Goal: Transaction & Acquisition: Purchase product/service

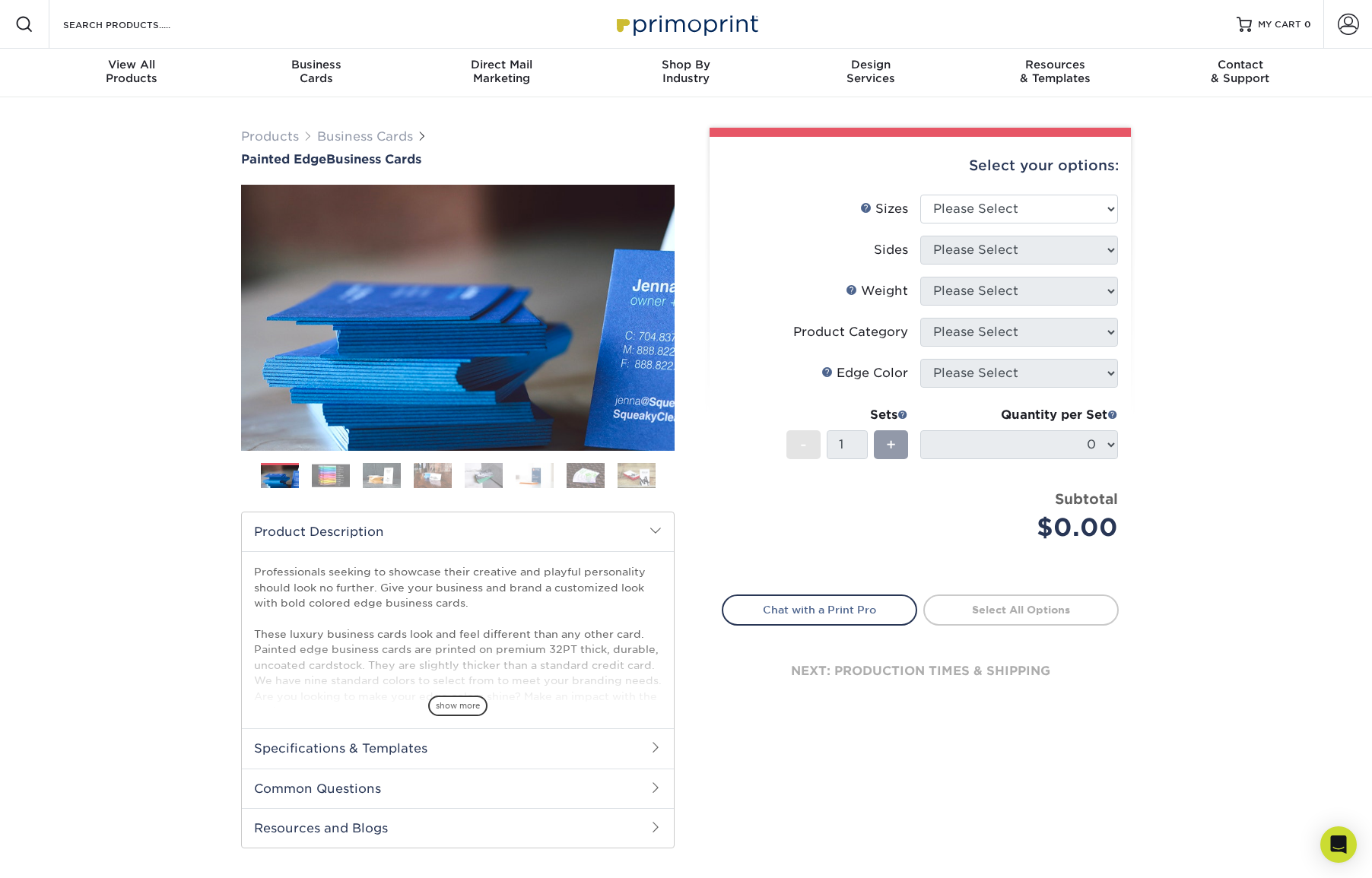
click at [582, 469] on img at bounding box center [585, 475] width 38 height 26
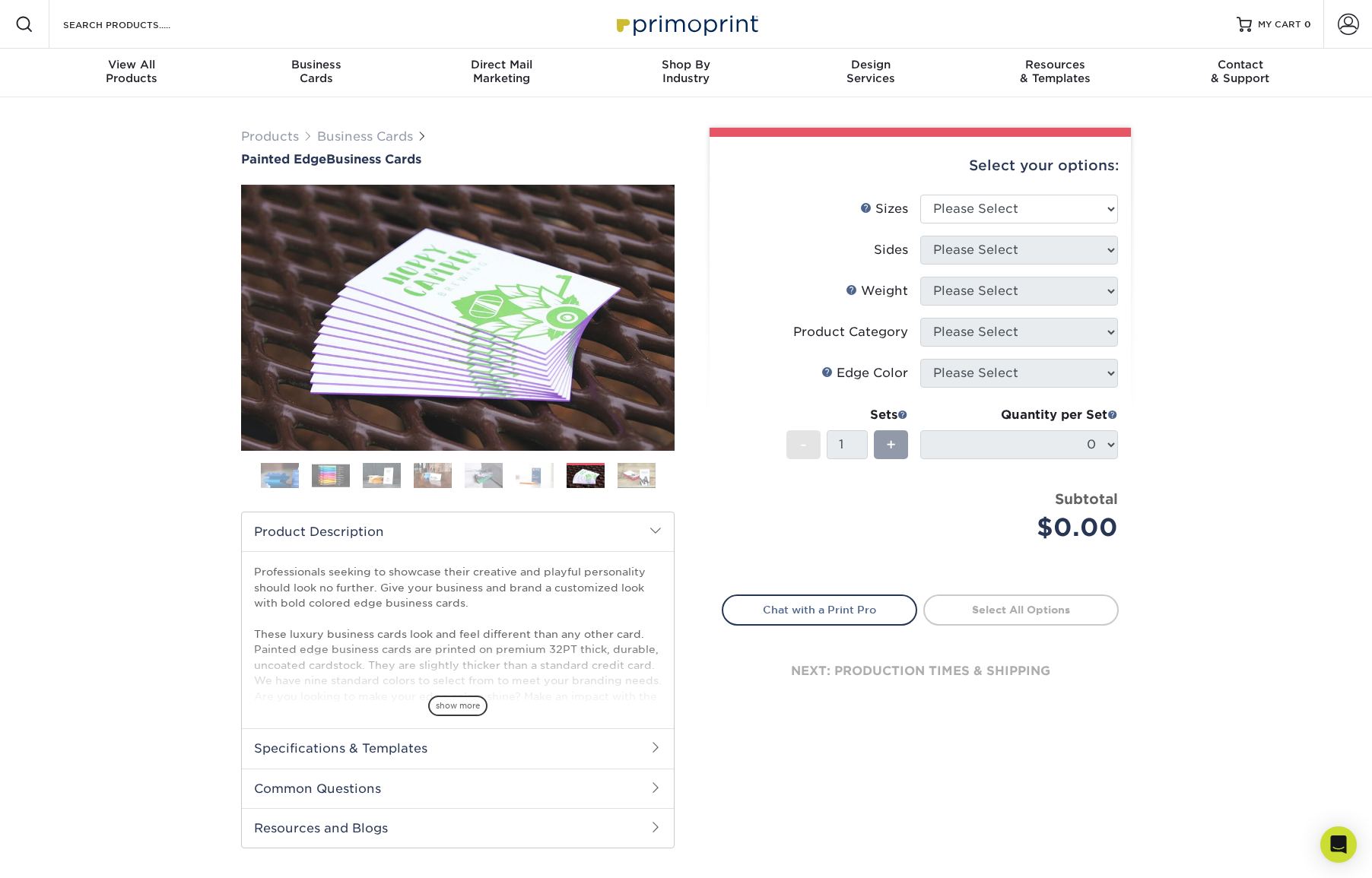
click at [547, 477] on img at bounding box center [534, 475] width 38 height 26
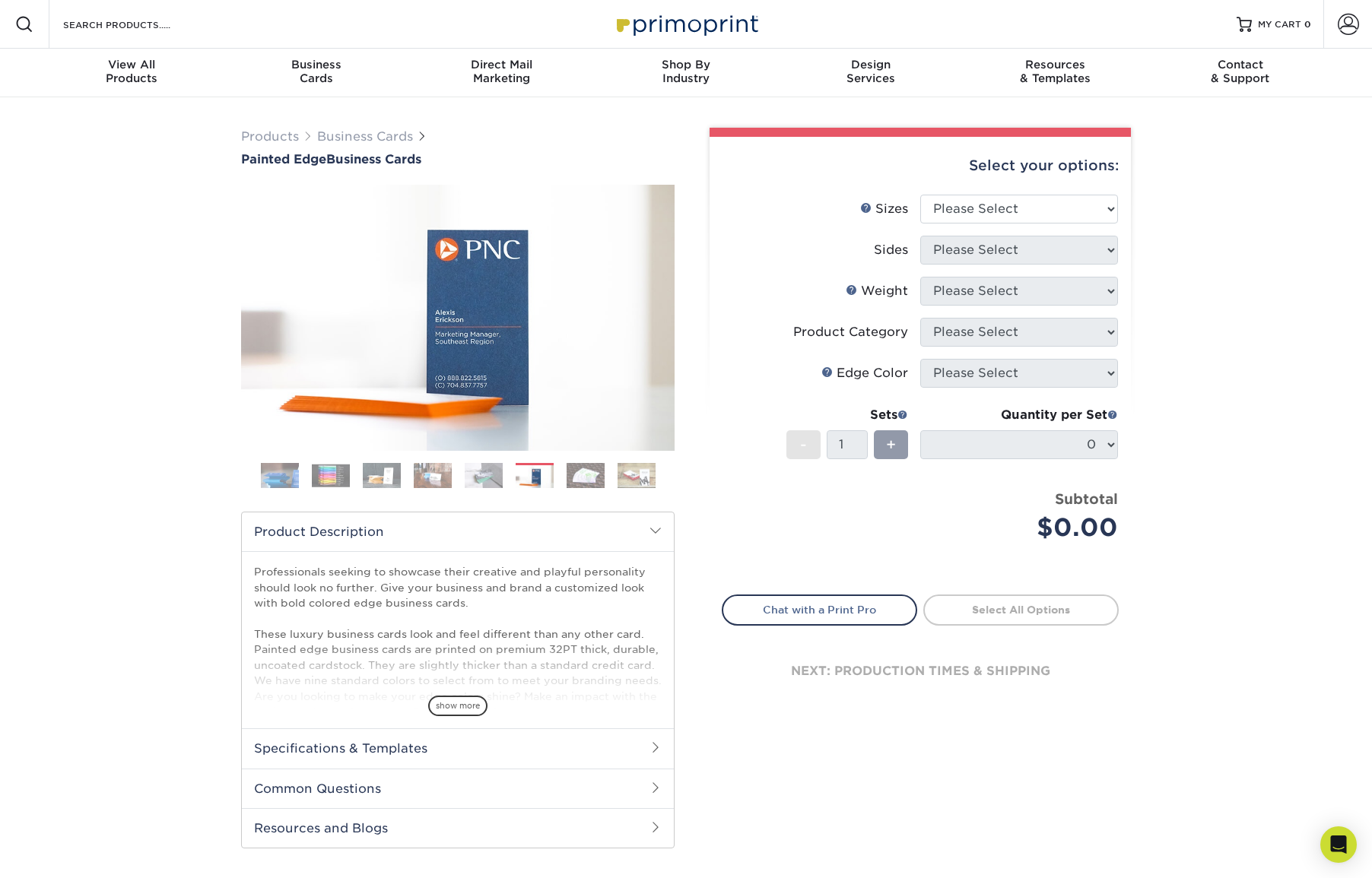
click at [490, 474] on img at bounding box center [484, 475] width 38 height 26
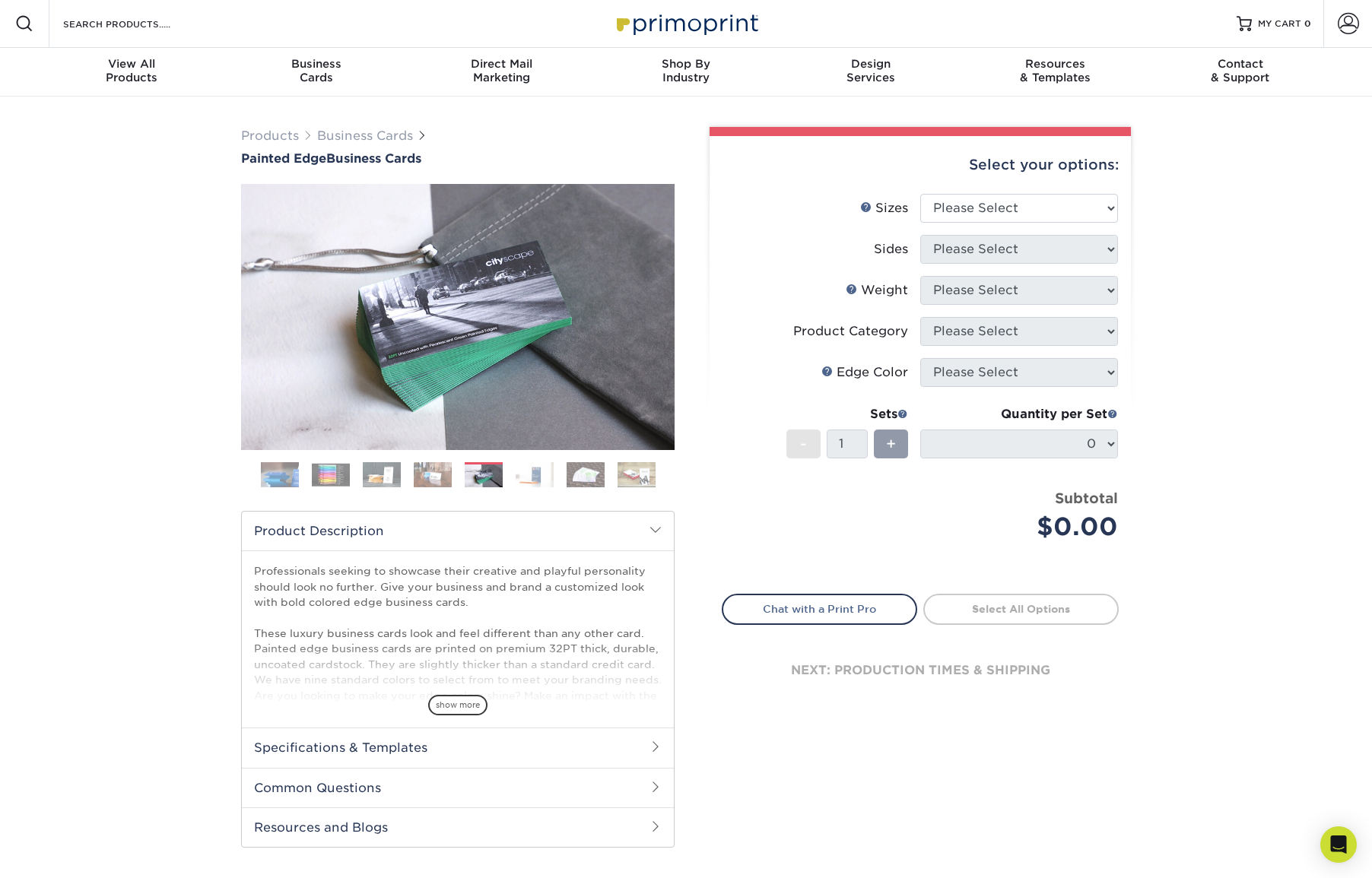
click at [427, 480] on img at bounding box center [433, 474] width 38 height 26
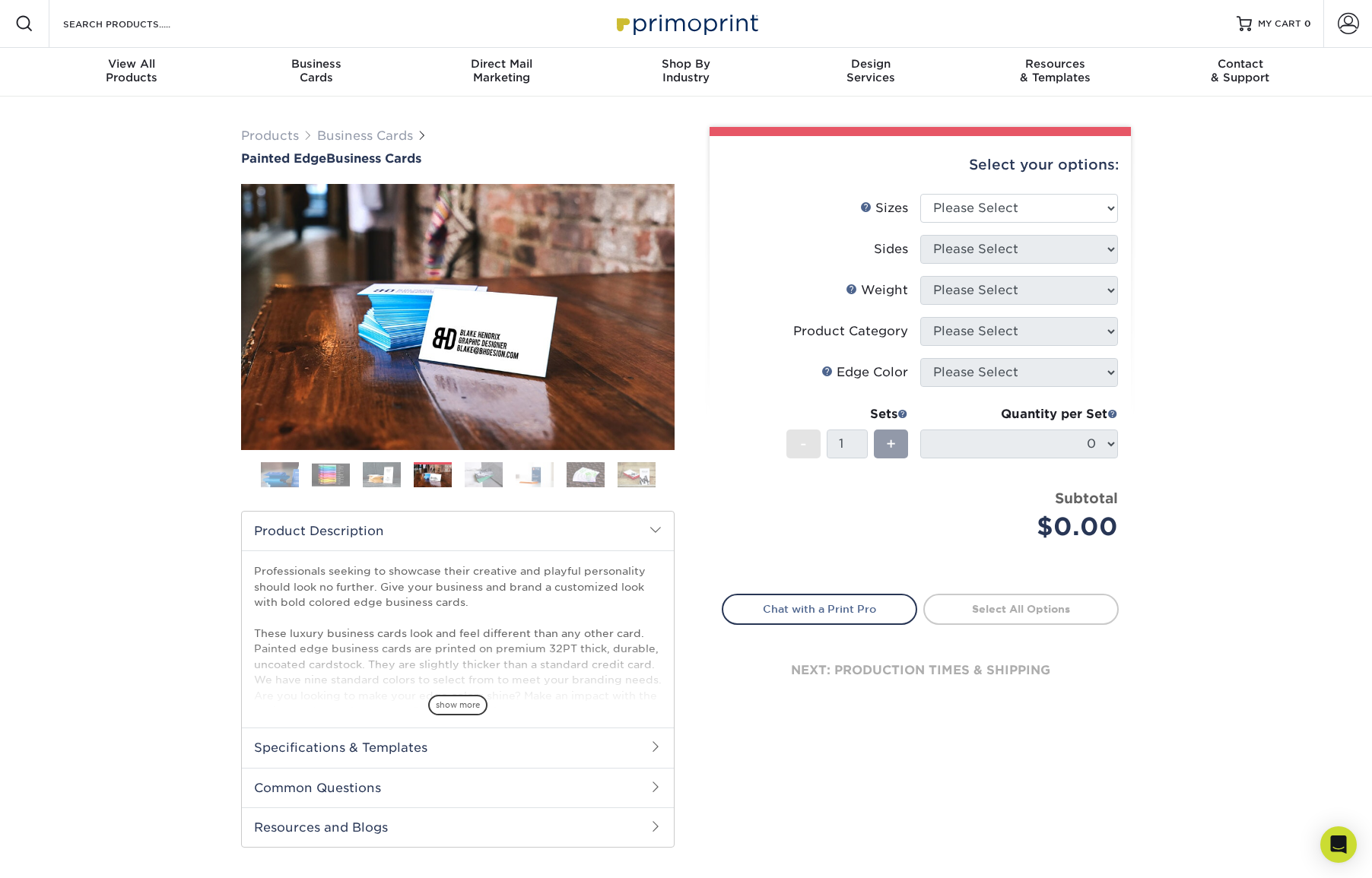
click at [381, 483] on img at bounding box center [381, 474] width 38 height 26
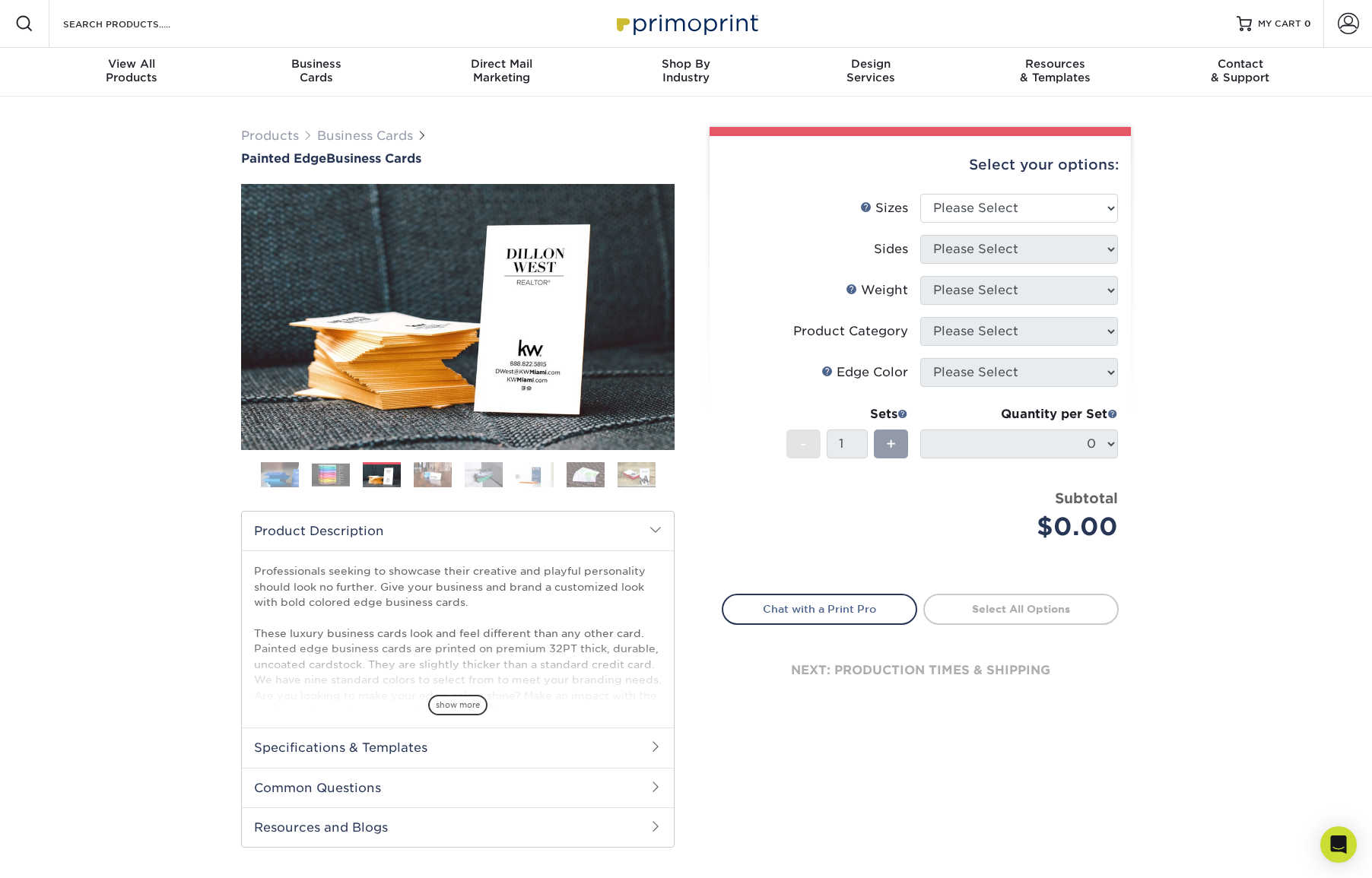
click at [323, 480] on img at bounding box center [330, 475] width 38 height 24
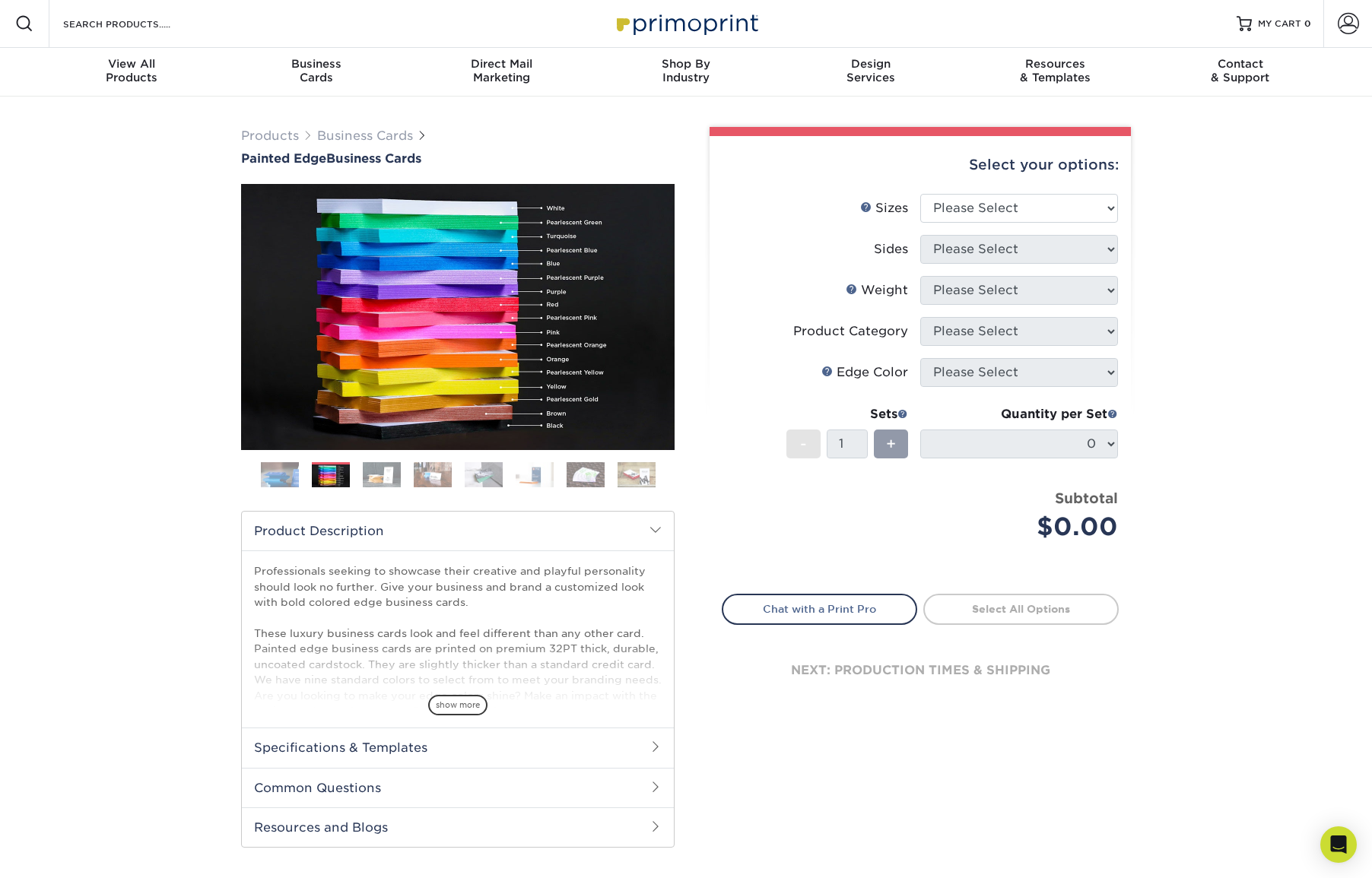
click at [290, 479] on img at bounding box center [280, 475] width 38 height 38
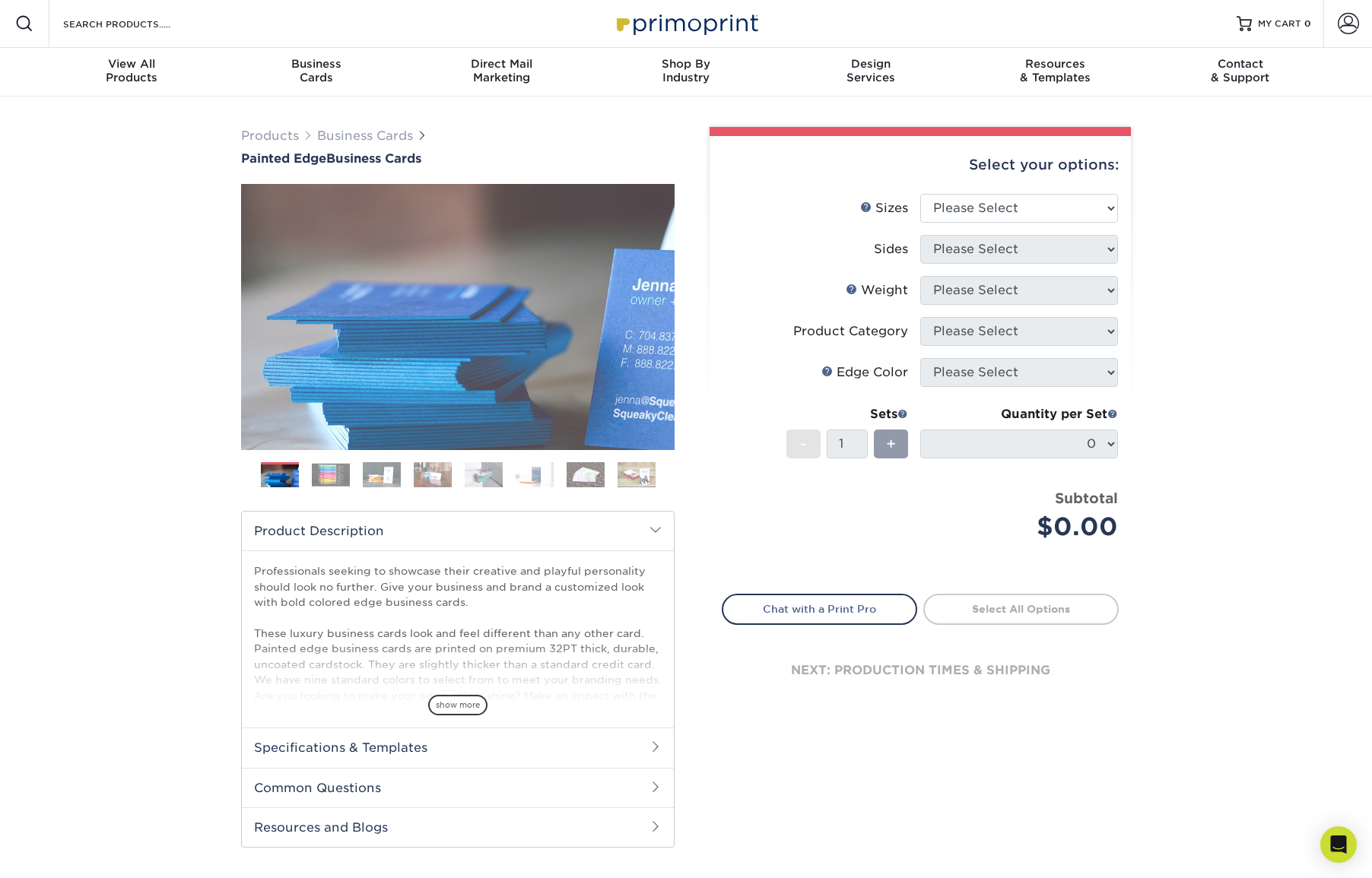
click at [318, 479] on img at bounding box center [330, 475] width 38 height 24
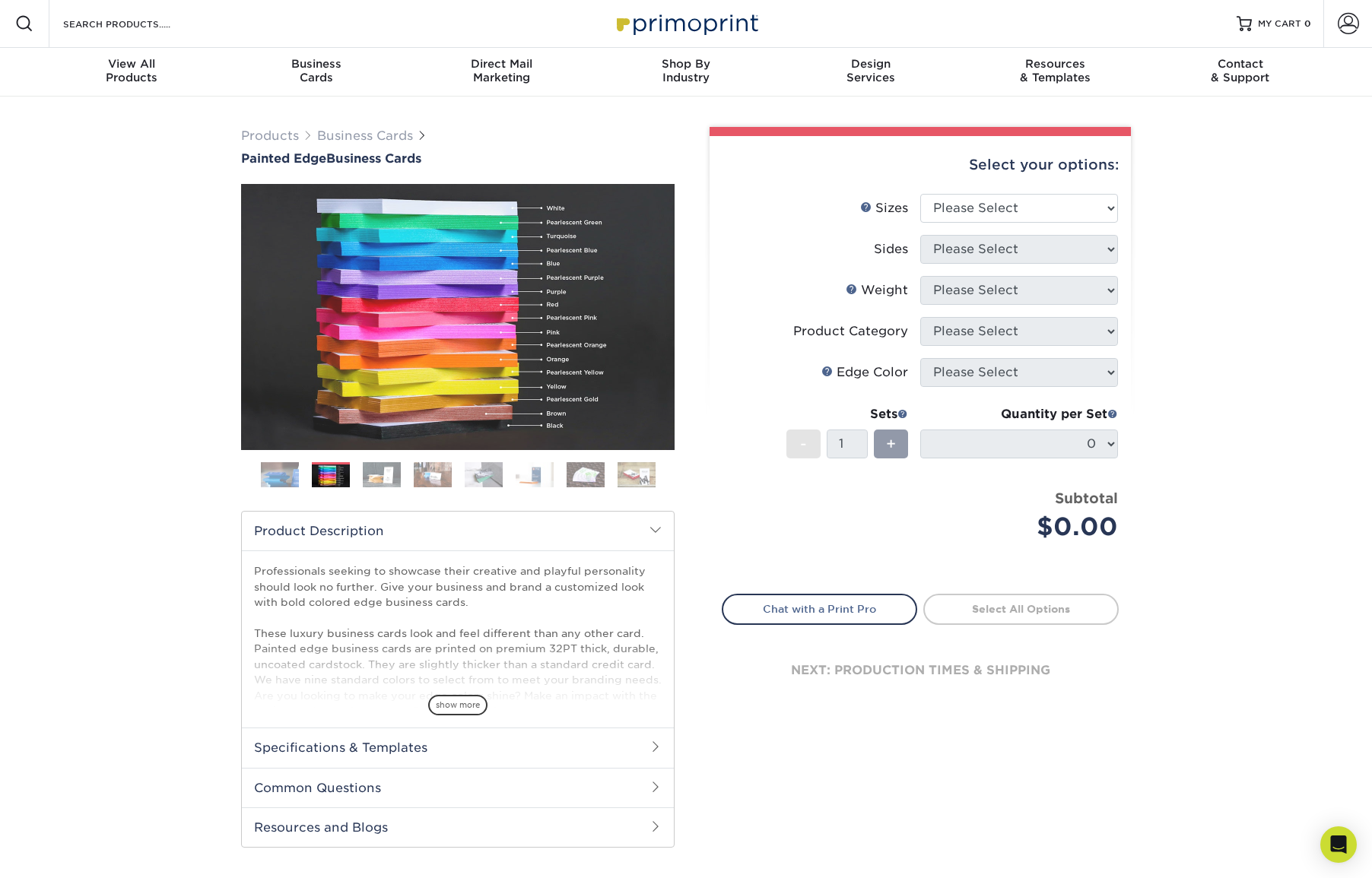
click at [368, 471] on img at bounding box center [381, 474] width 38 height 26
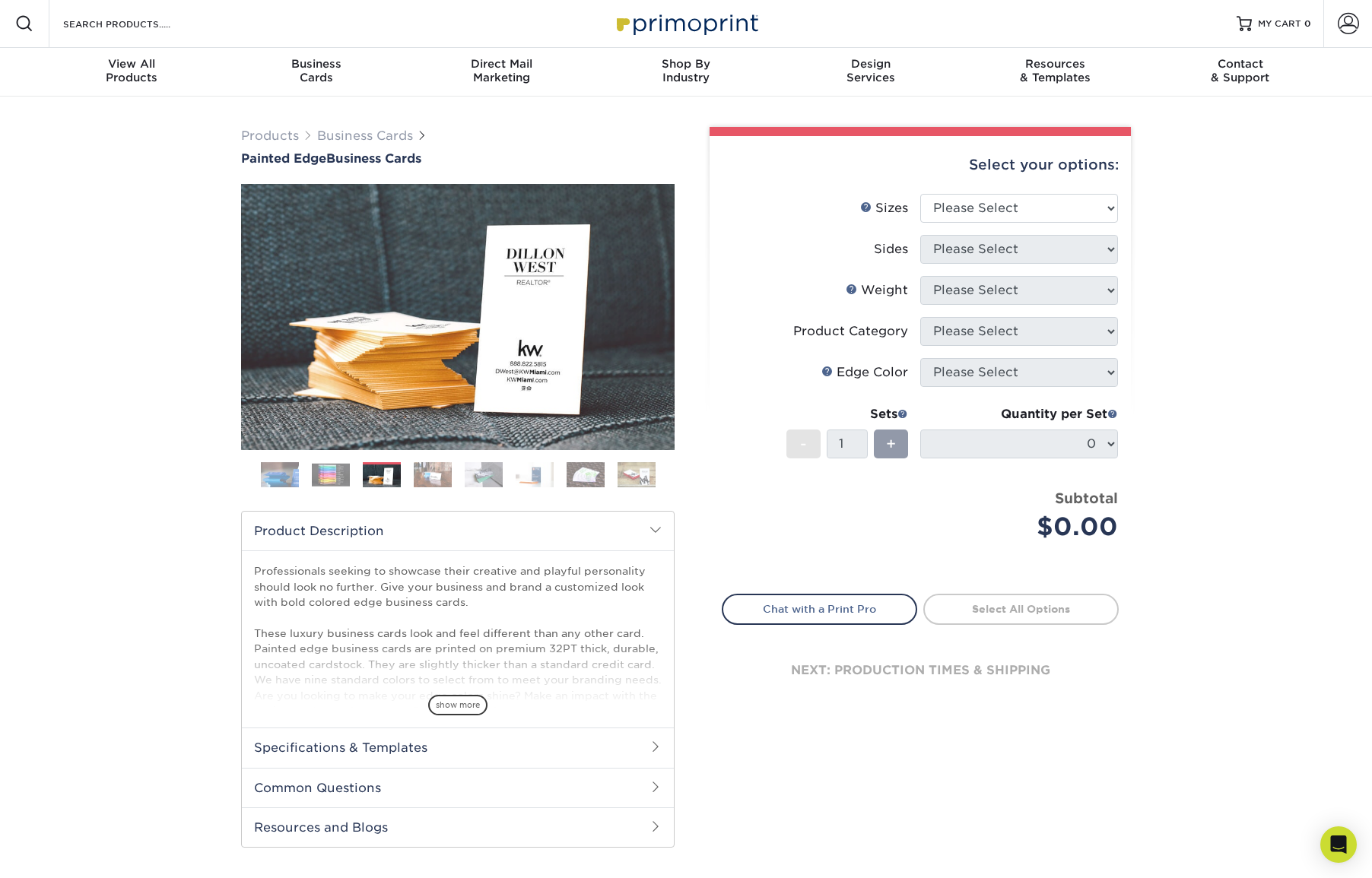
click at [451, 469] on ol at bounding box center [458, 480] width 433 height 37
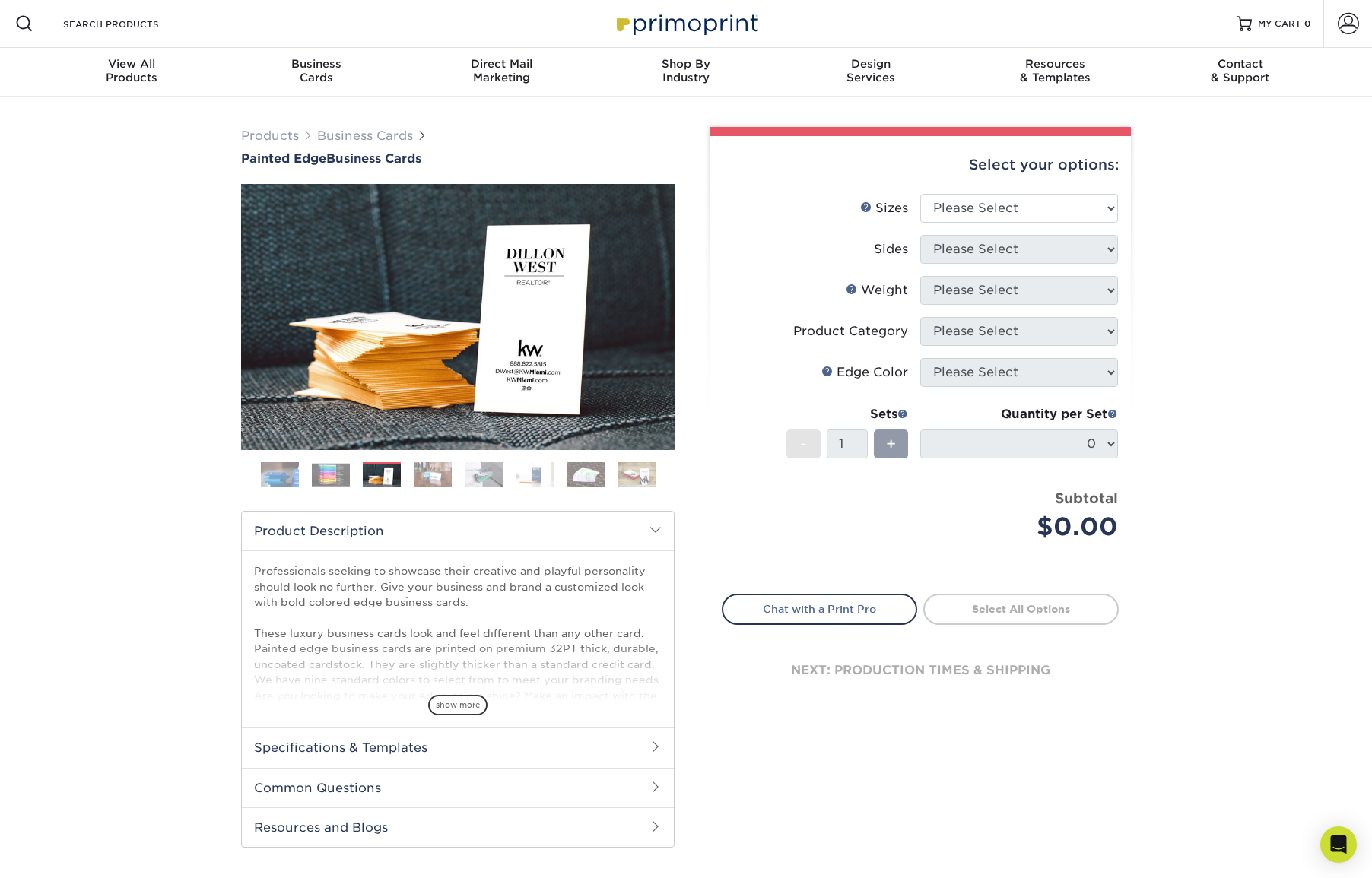
click at [442, 474] on img at bounding box center [433, 474] width 38 height 26
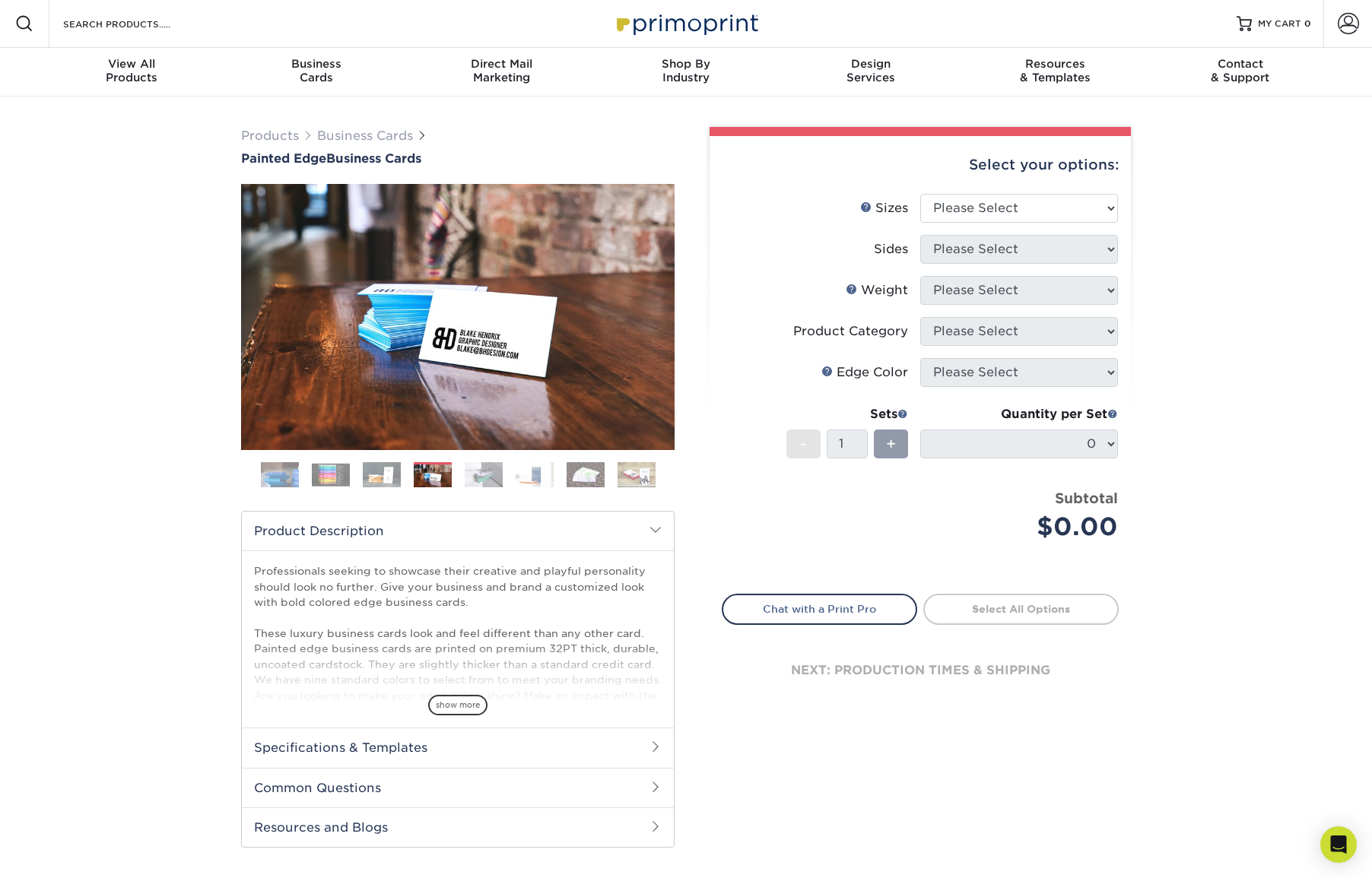
click at [485, 474] on img at bounding box center [484, 474] width 38 height 26
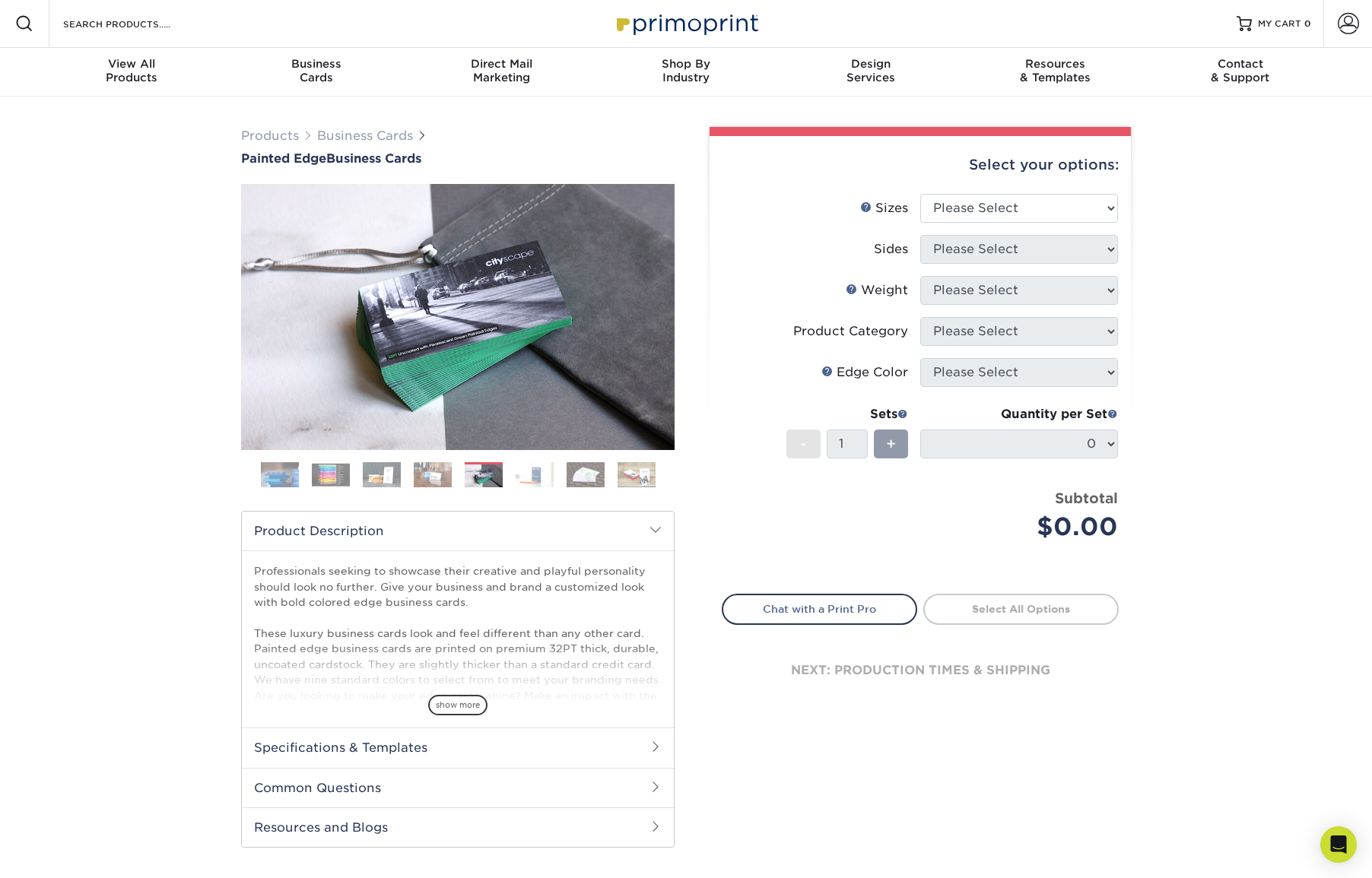
click at [538, 469] on img at bounding box center [534, 474] width 38 height 26
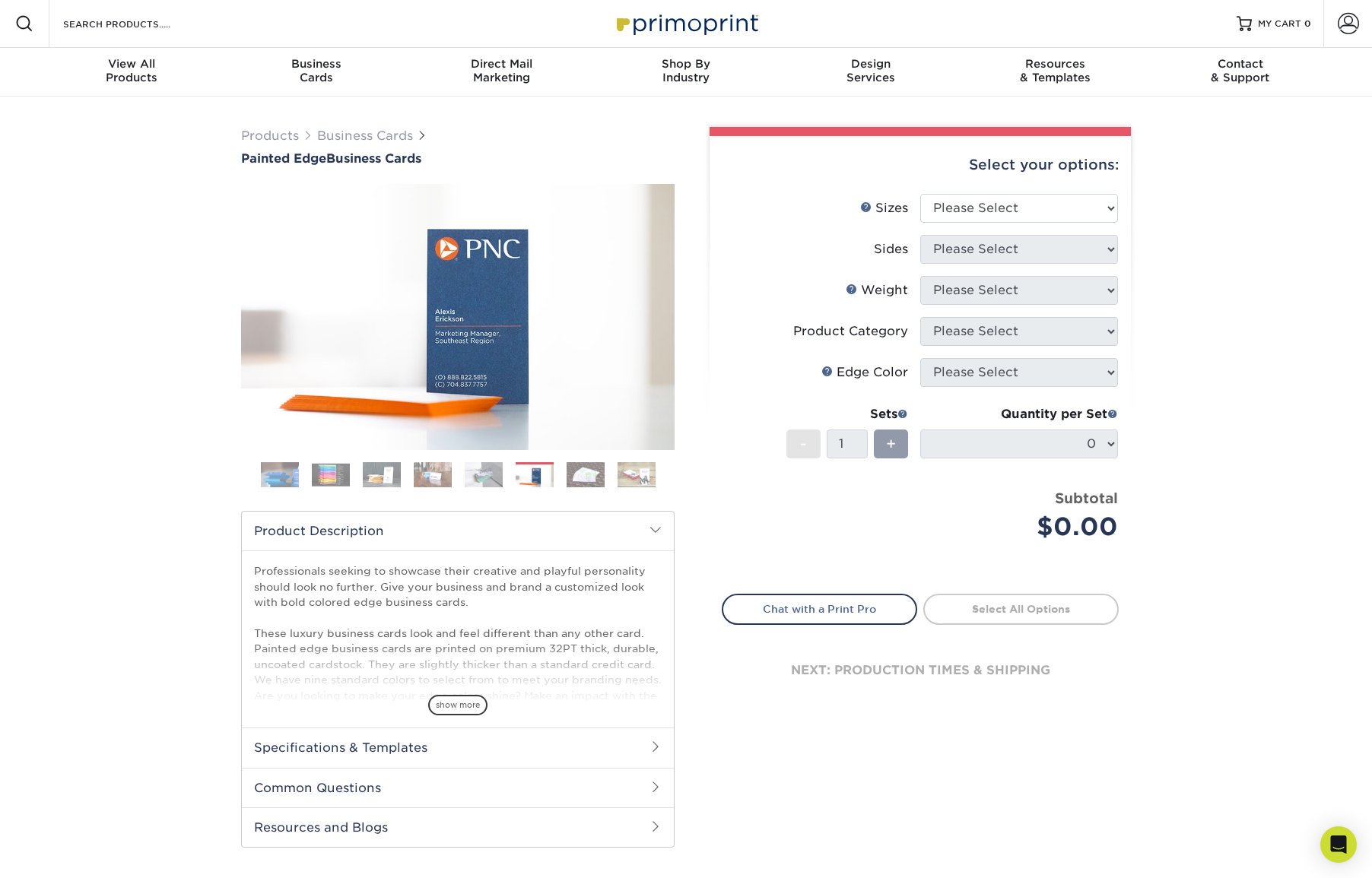
click at [567, 472] on img at bounding box center [585, 474] width 38 height 26
